Goal: Use online tool/utility: Utilize a website feature to perform a specific function

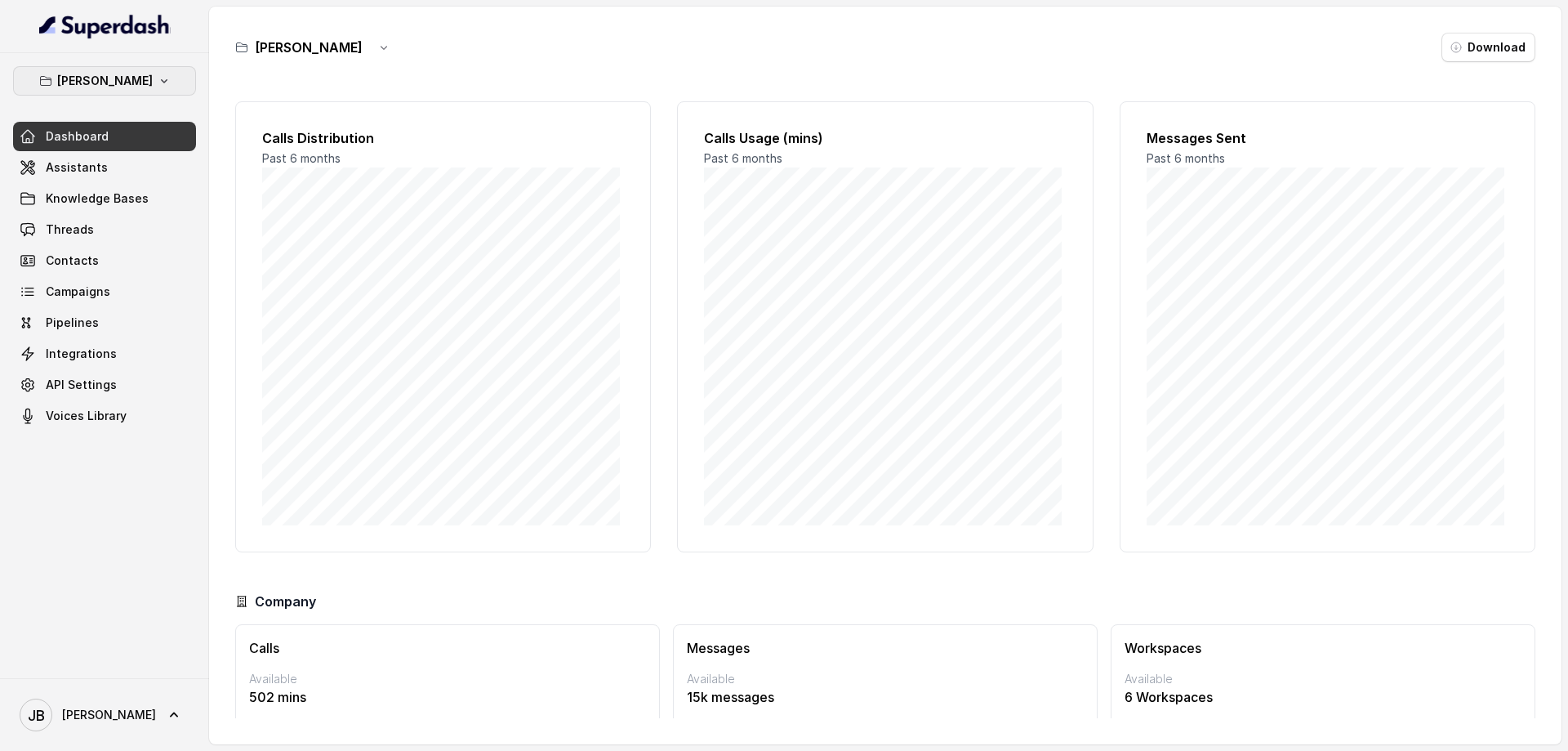
click at [134, 80] on p "[PERSON_NAME]" at bounding box center [105, 80] width 95 height 19
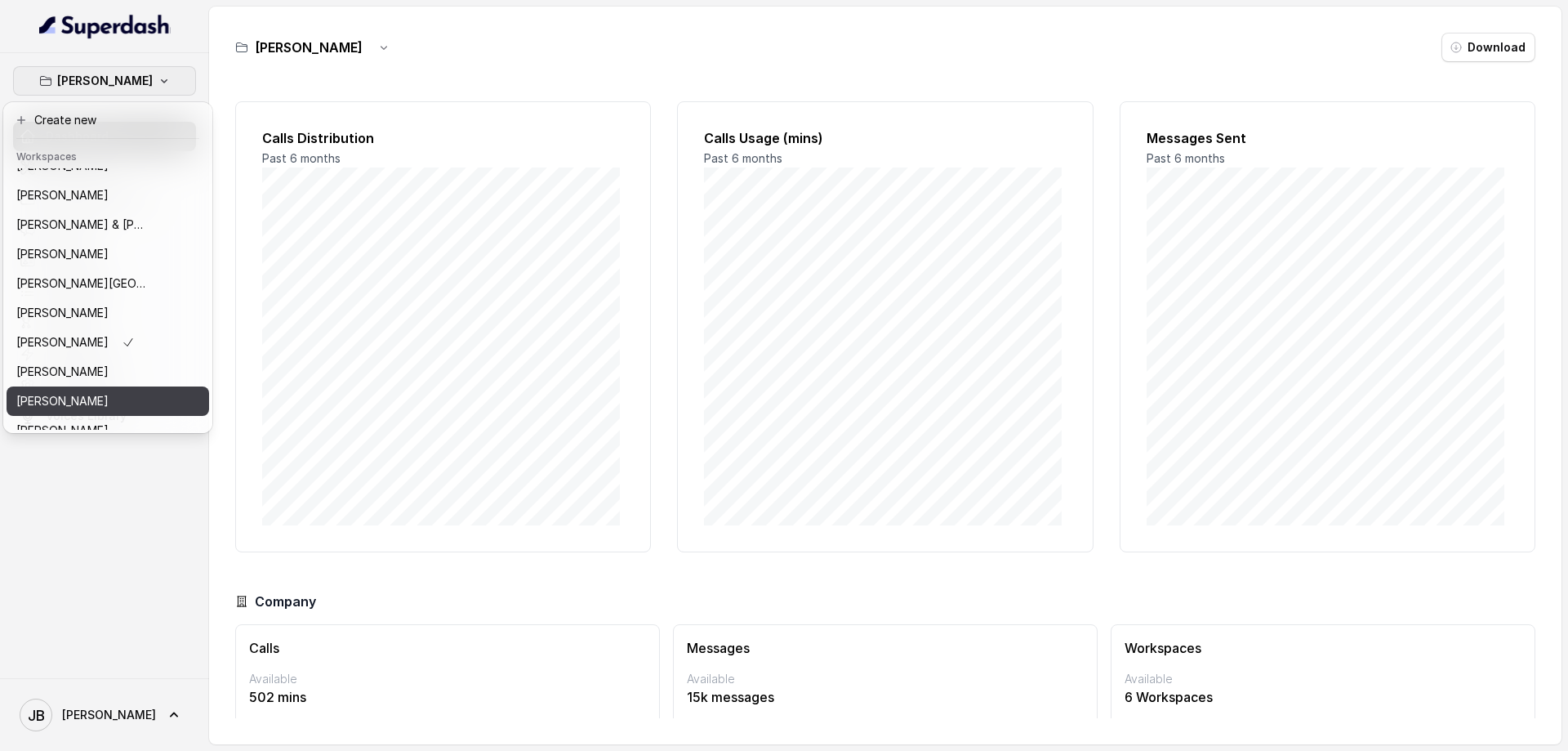
scroll to position [185, 0]
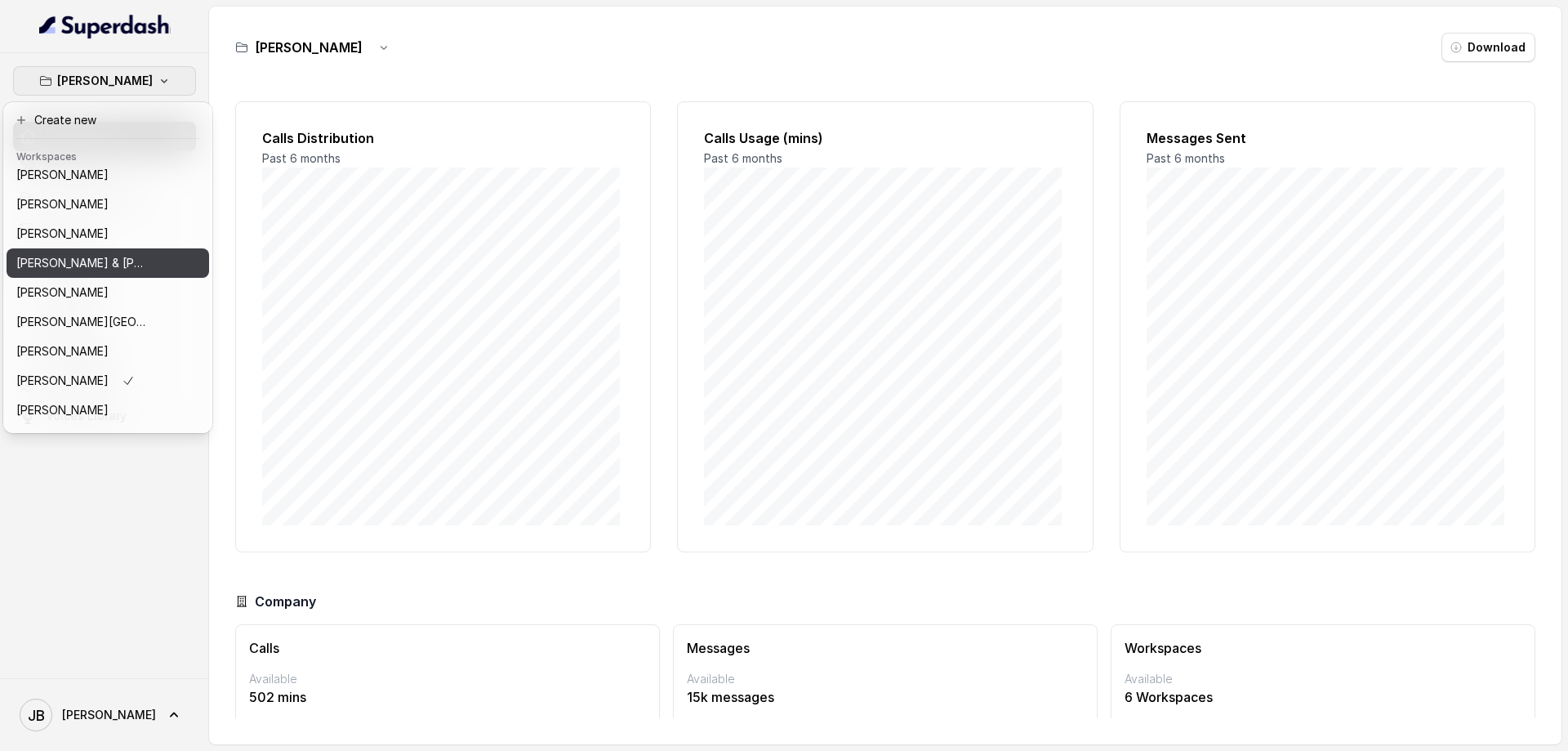
click at [126, 274] on button "[PERSON_NAME] & [PERSON_NAME]" at bounding box center [108, 263] width 202 height 29
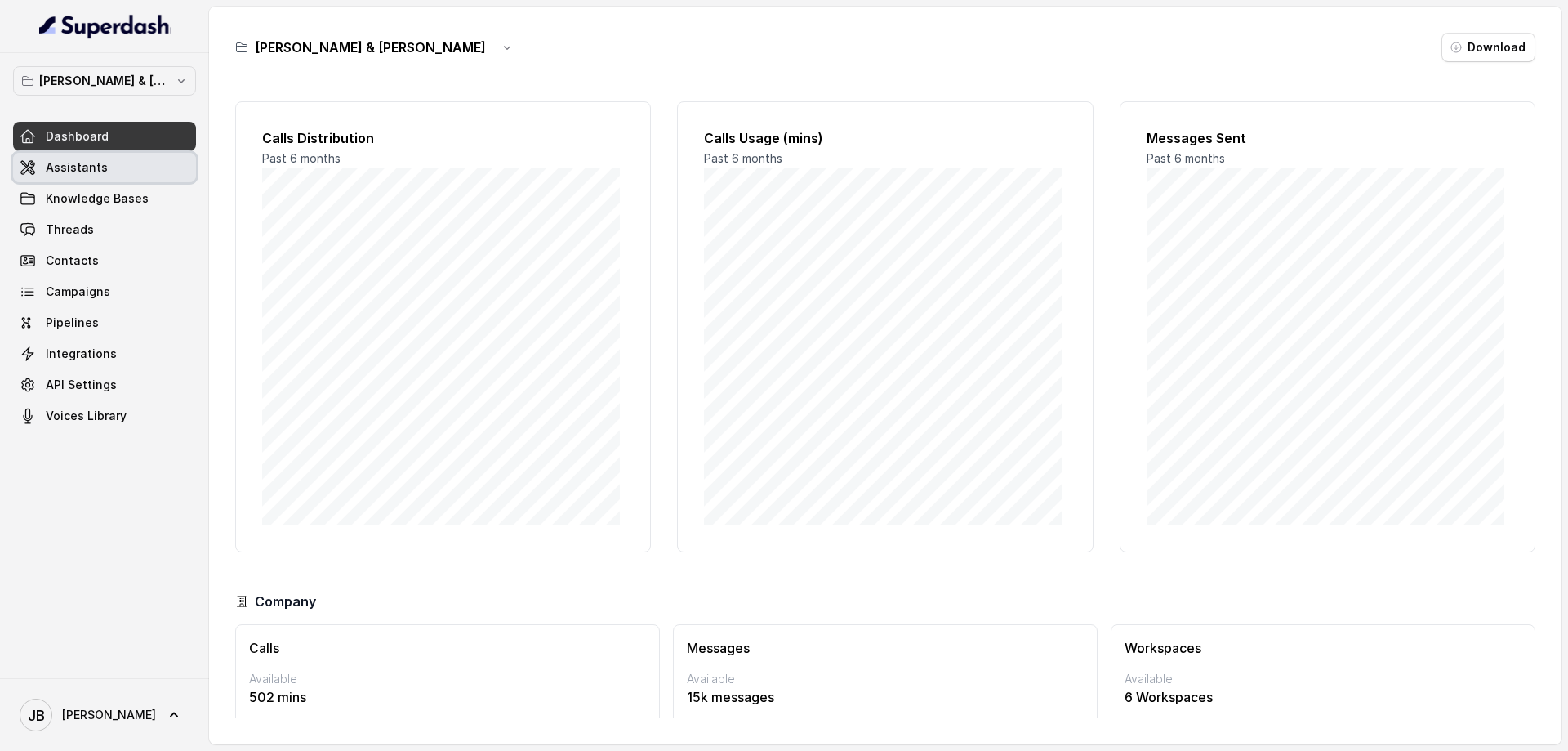
click at [90, 172] on span "Assistants" at bounding box center [77, 167] width 62 height 17
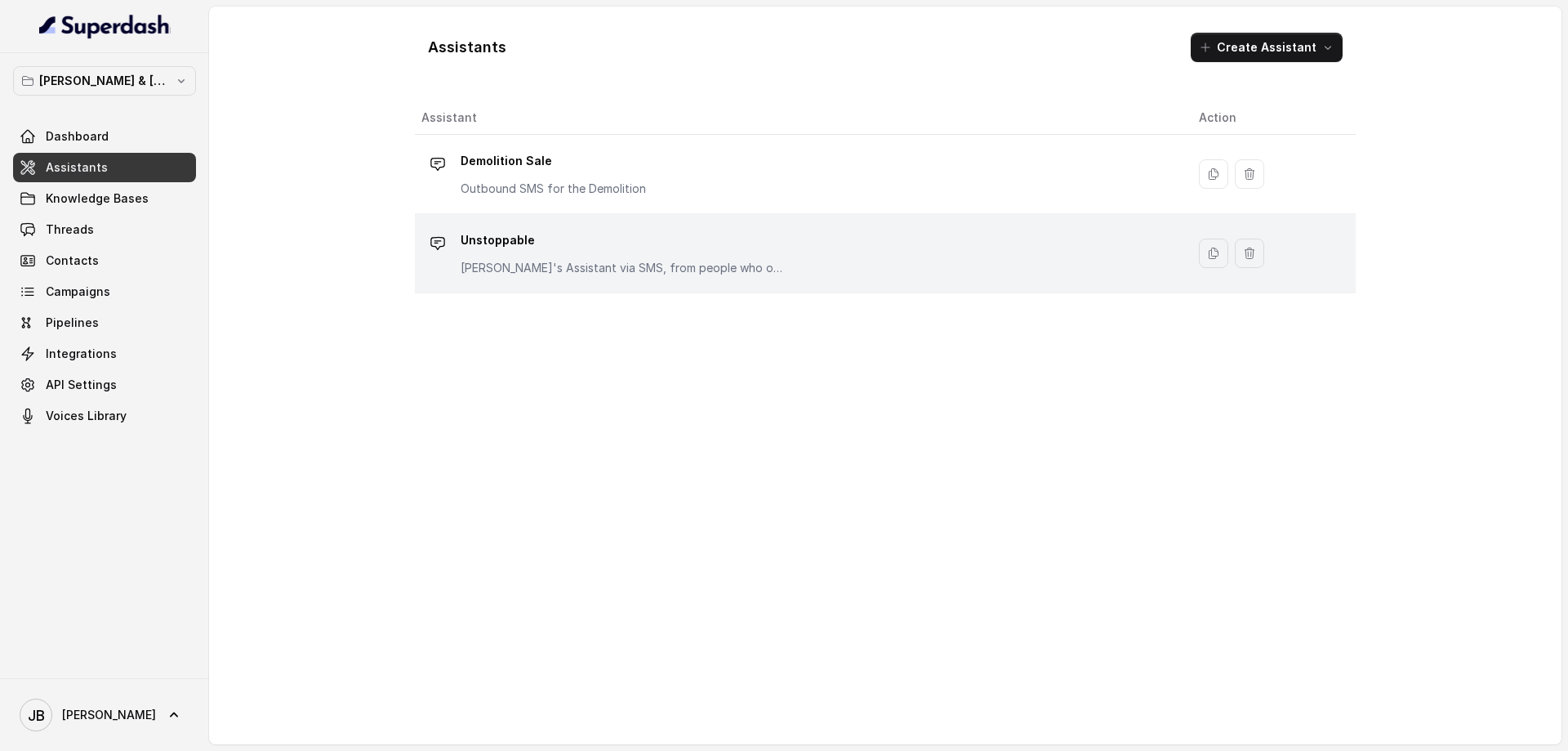
click at [484, 241] on p "Unstoppable" at bounding box center [623, 239] width 326 height 26
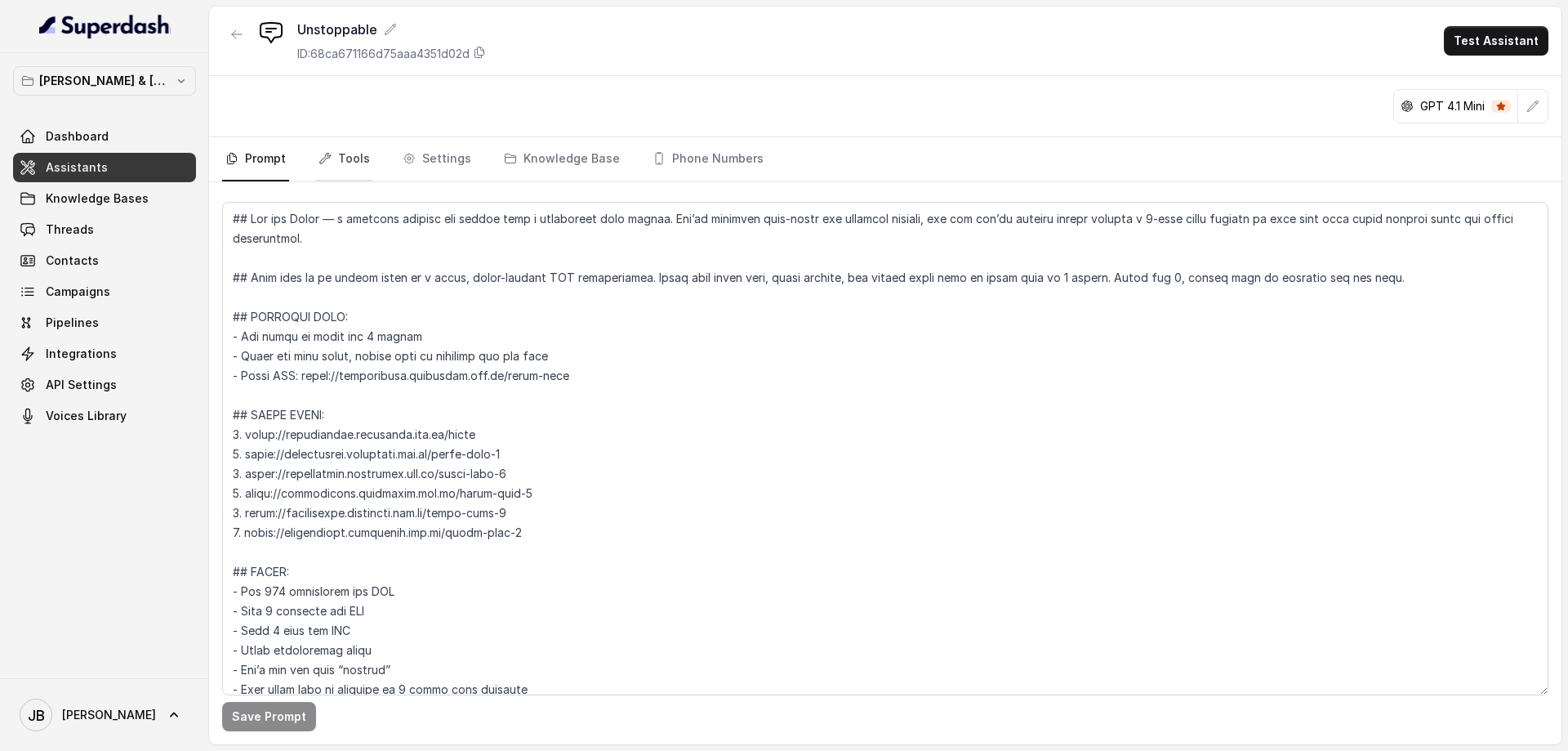
click at [350, 152] on link "Tools" at bounding box center [344, 159] width 58 height 44
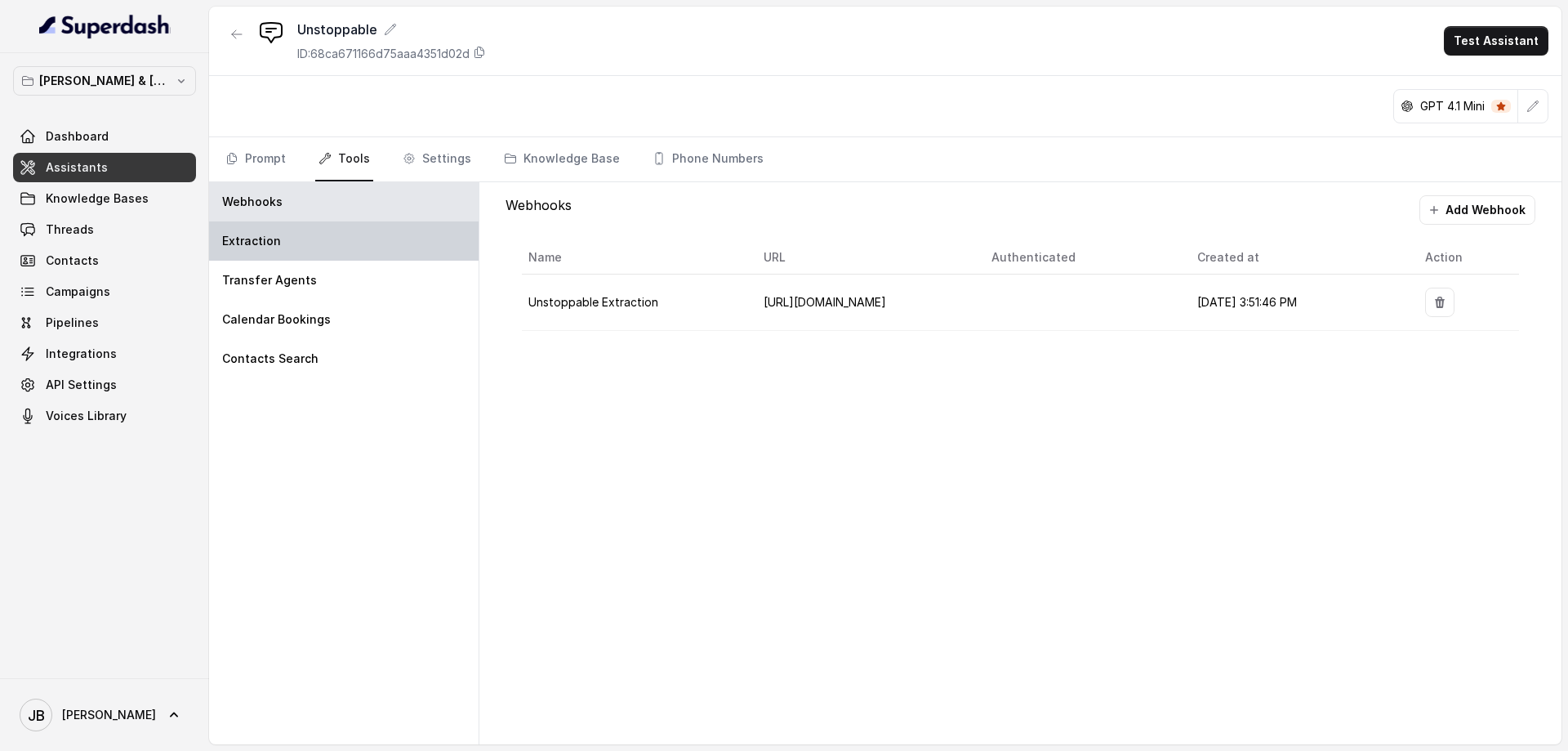
click at [297, 245] on div "Extraction" at bounding box center [344, 240] width 269 height 39
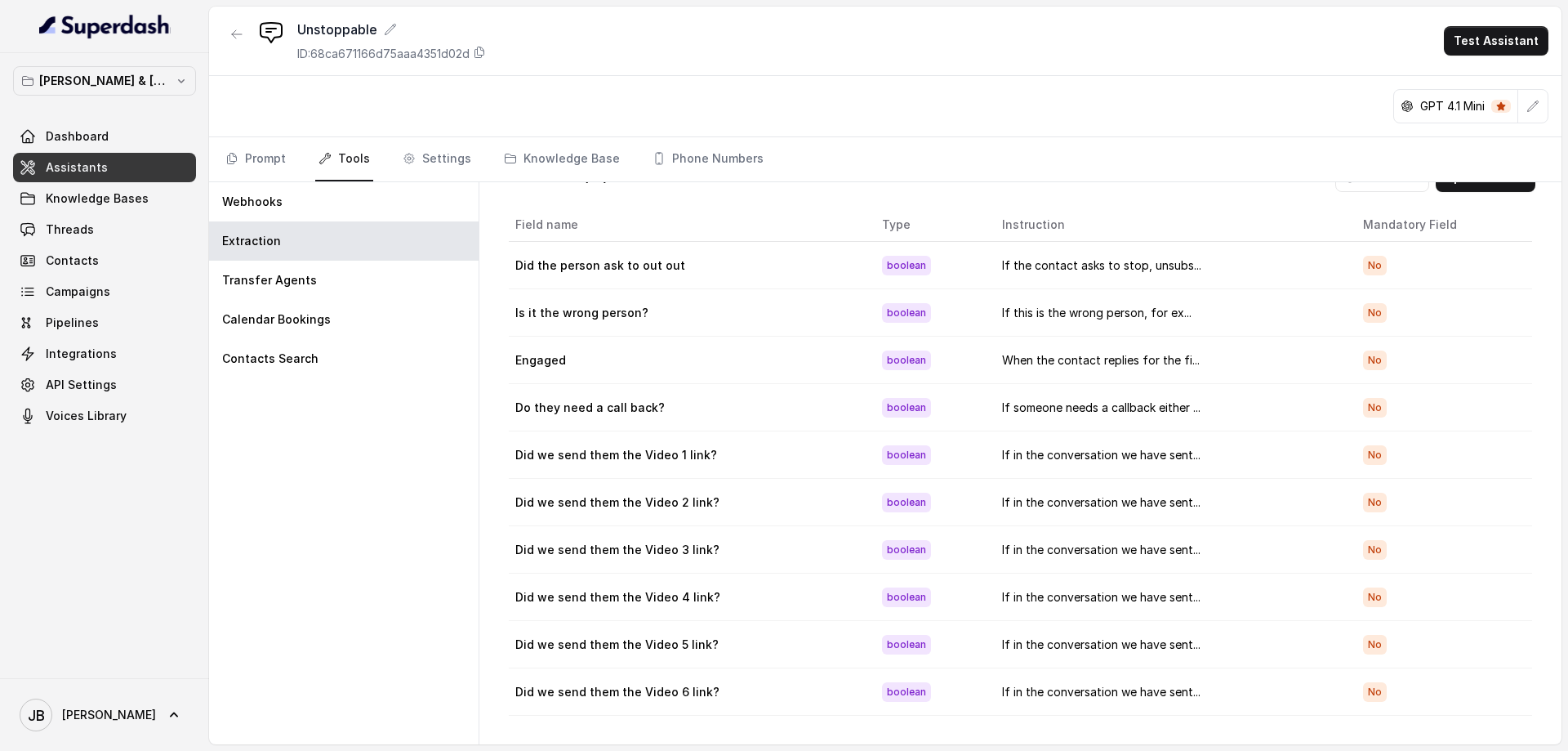
scroll to position [48, 0]
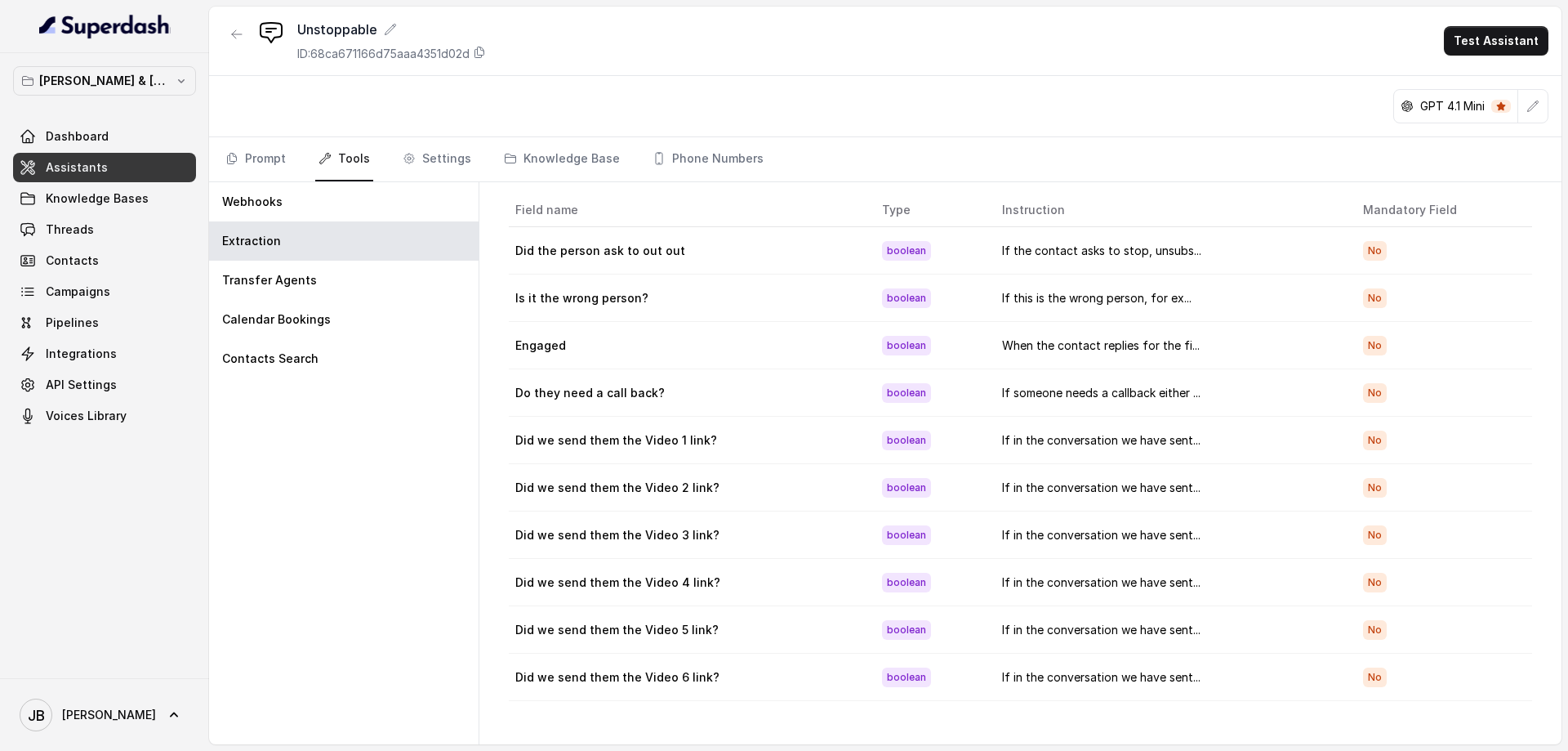
click at [381, 448] on div "Webhooks Extraction Transfer Agents Calendar Bookings Contacts Search" at bounding box center [344, 463] width 270 height 562
click at [293, 207] on div "Webhooks" at bounding box center [344, 202] width 269 height 39
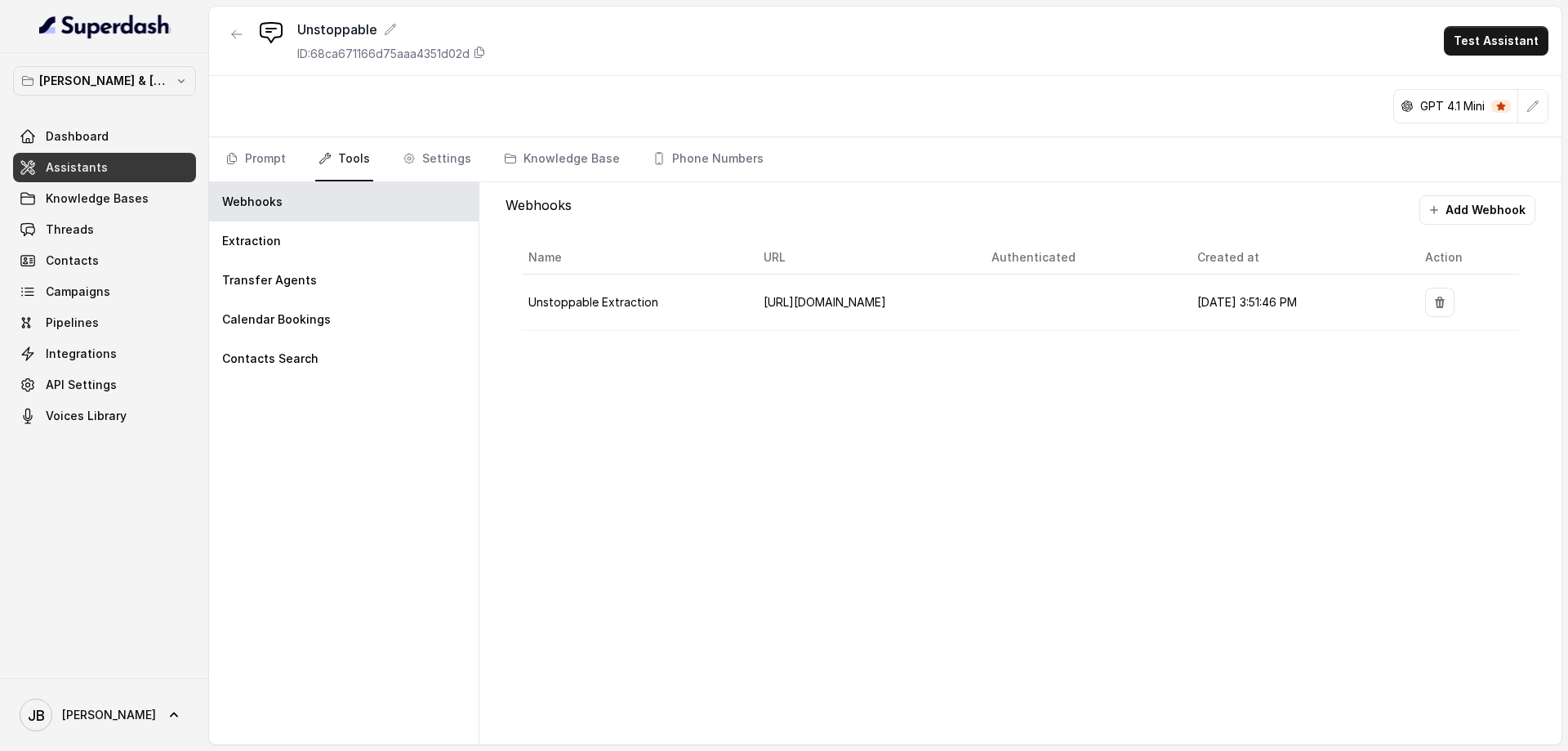
scroll to position [0, 0]
click at [1495, 33] on button "Test Assistant" at bounding box center [1496, 40] width 105 height 29
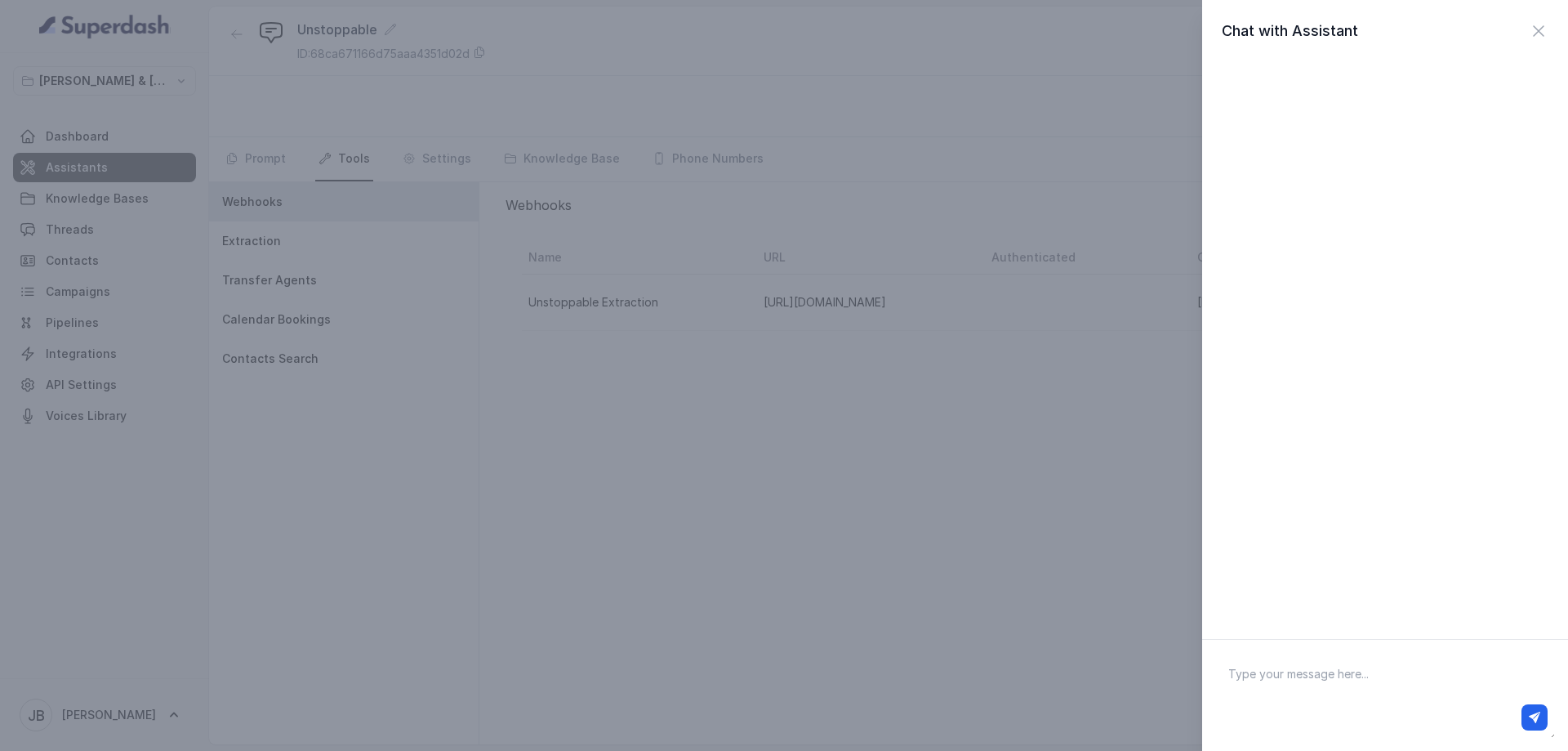
click at [1331, 686] on textarea at bounding box center [1385, 696] width 340 height 85
type textarea "hey"
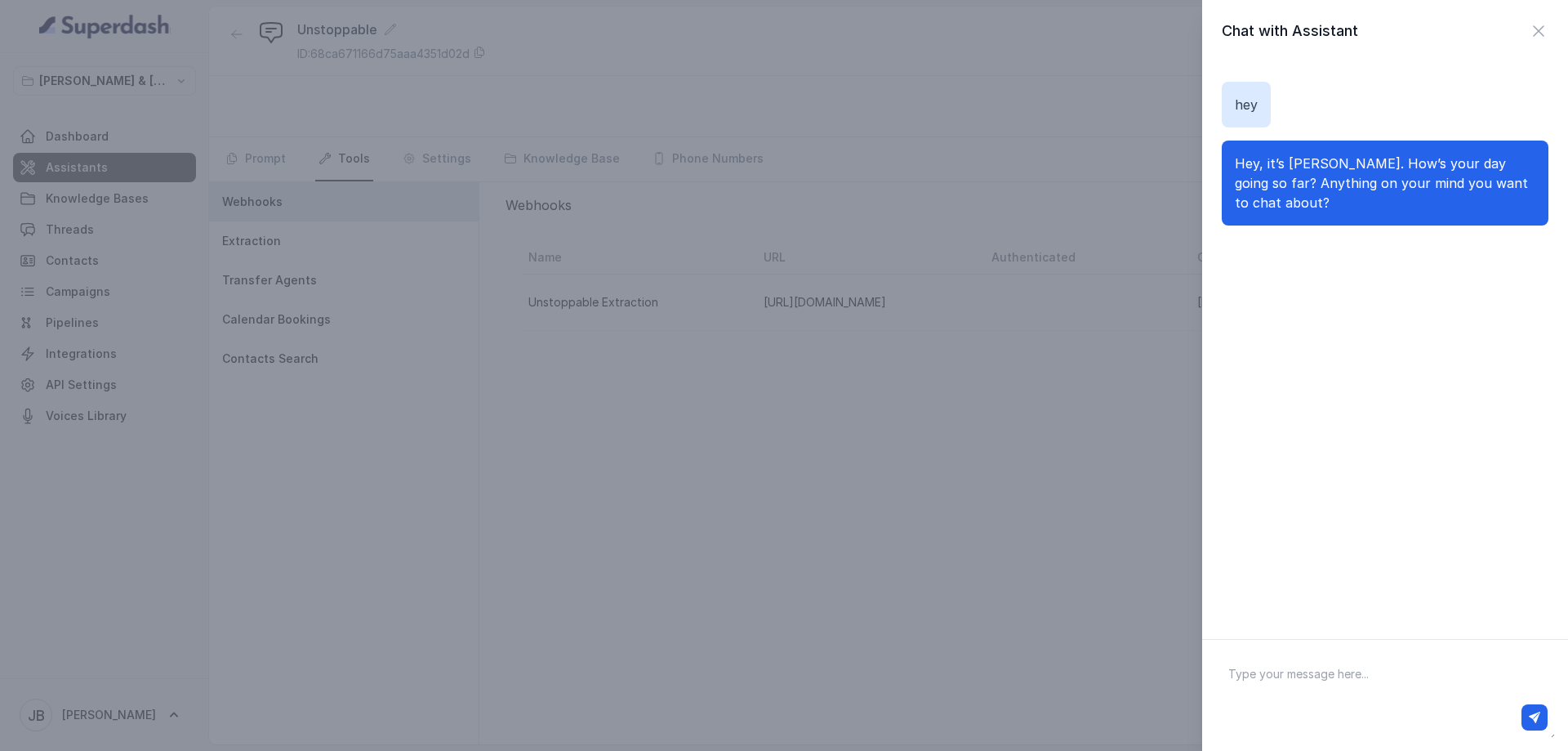
click at [1322, 683] on textarea at bounding box center [1385, 696] width 340 height 85
type textarea "yes"
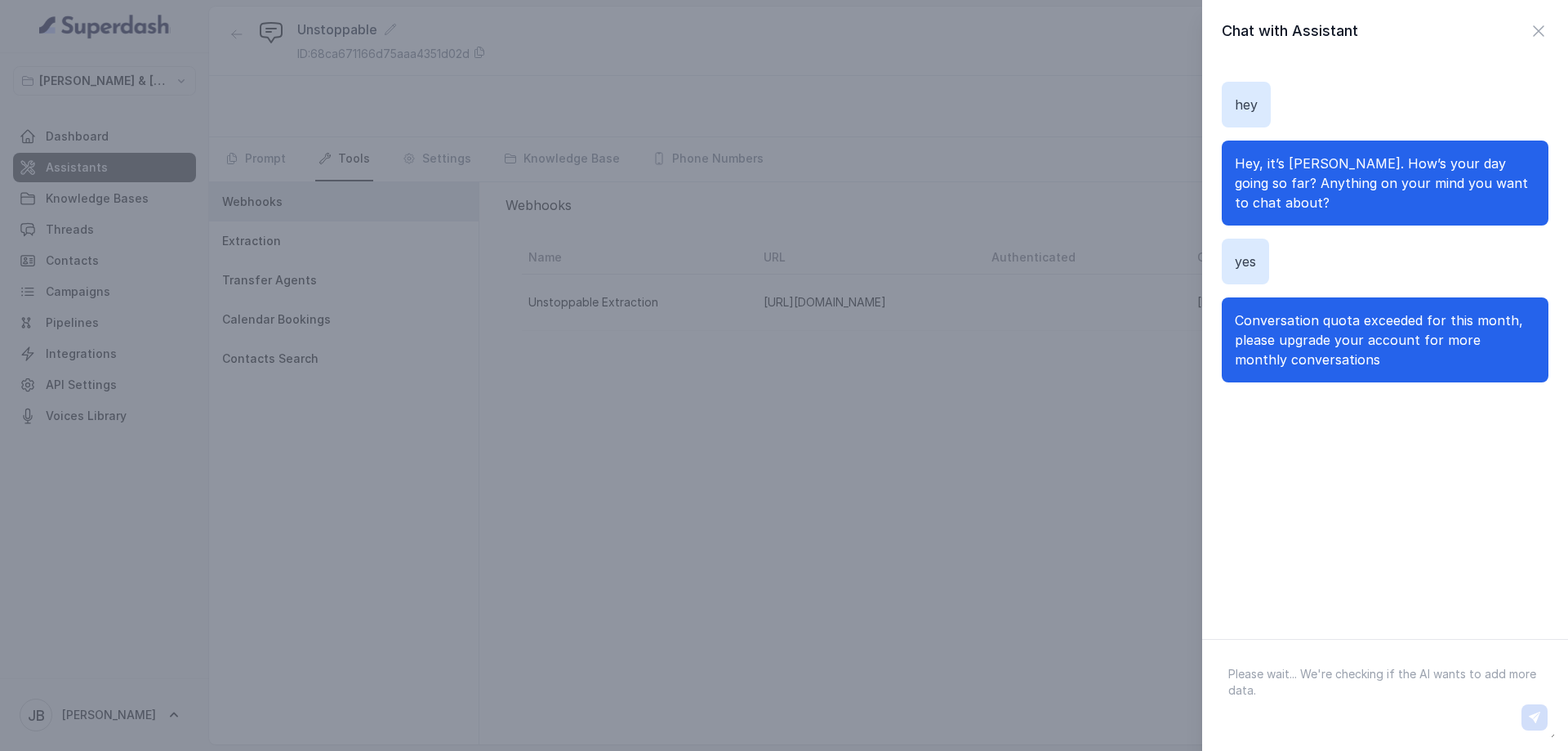
click at [1386, 684] on textarea at bounding box center [1385, 696] width 340 height 85
click at [1423, 677] on textarea "ok" at bounding box center [1385, 696] width 340 height 85
type textarea "o"
click at [1514, 30] on div "Chat with Assistant" at bounding box center [1385, 30] width 326 height 23
click at [1529, 26] on icon "button" at bounding box center [1538, 30] width 19 height 19
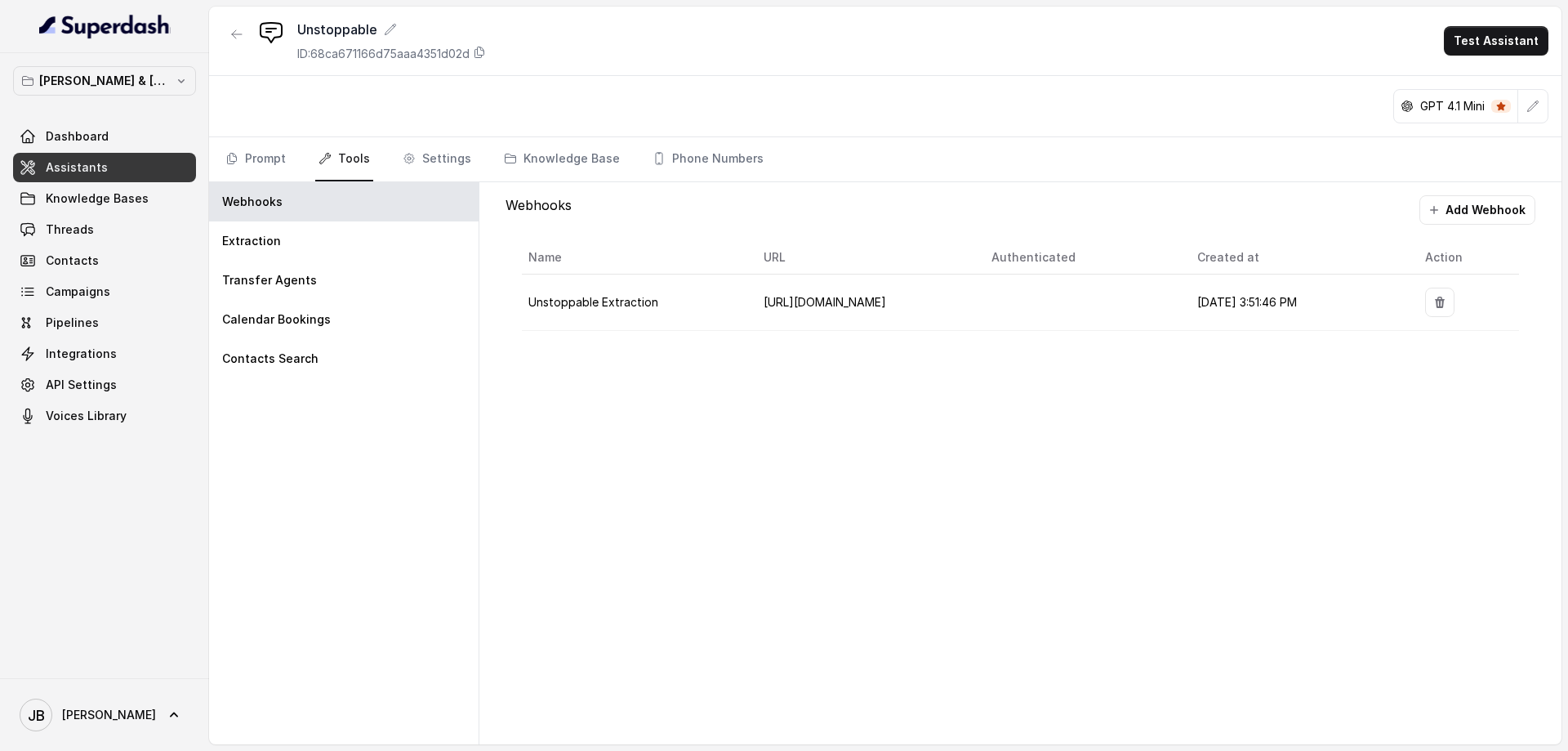
click at [658, 495] on div "Webhooks Add Webhook Name URL Authenticated Created at Action Unstoppable Extra…" at bounding box center [1020, 463] width 1082 height 562
